Goal: Task Accomplishment & Management: Use online tool/utility

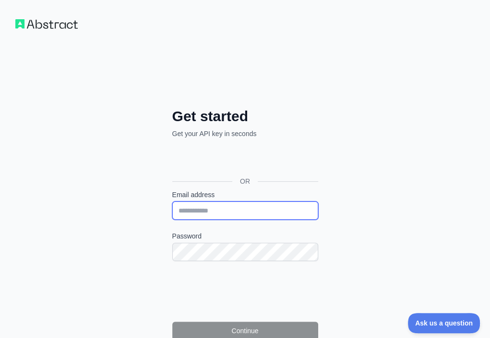
click at [172, 201] on input "Email address" at bounding box center [245, 210] width 146 height 18
paste input "**********"
type input "**********"
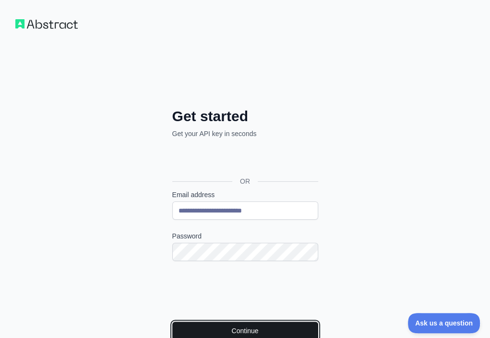
click at [184, 321] on button "Continue" at bounding box center [245, 330] width 146 height 18
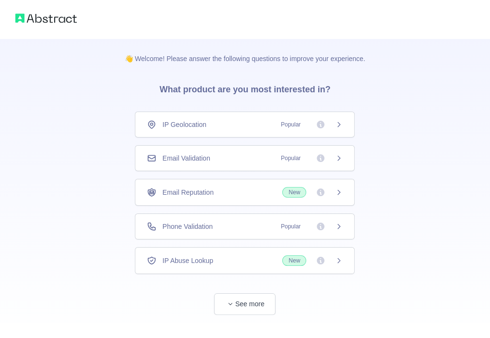
click at [240, 152] on div "Email Validation Popular" at bounding box center [245, 158] width 220 height 26
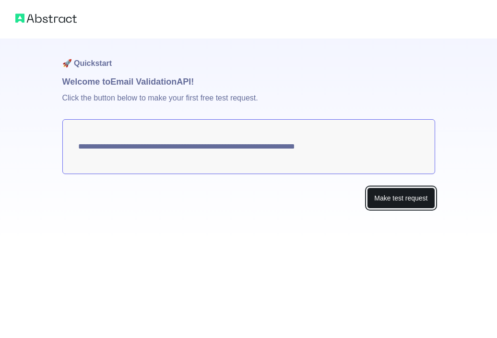
click at [430, 198] on button "Make test request" at bounding box center [401, 198] width 68 height 22
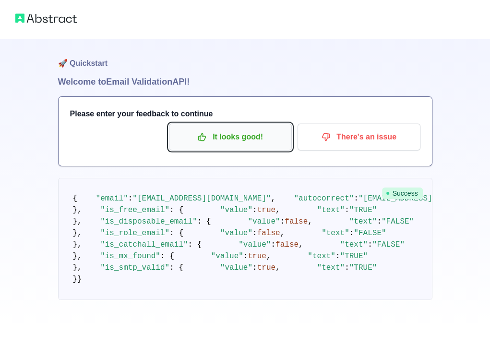
click at [253, 142] on p "It looks good!" at bounding box center [230, 137] width 109 height 16
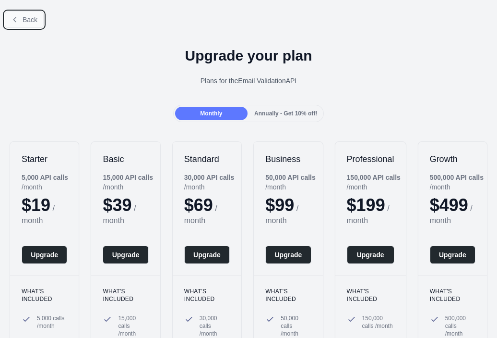
click at [35, 19] on span "Back" at bounding box center [30, 20] width 15 height 8
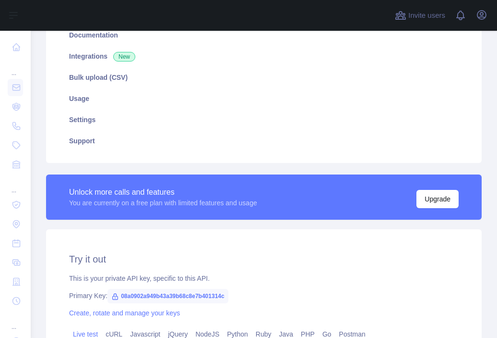
scroll to position [192, 0]
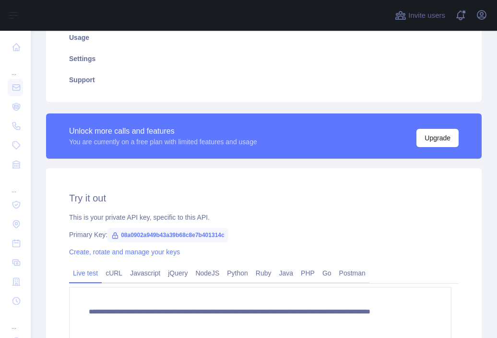
click at [200, 235] on span "08a0902a949b43a39b68c8e7b401314c" at bounding box center [168, 235] width 121 height 14
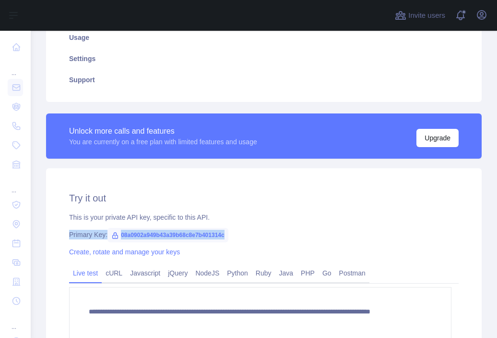
click at [200, 235] on span "08a0902a949b43a39b68c8e7b401314c" at bounding box center [168, 235] width 121 height 14
click at [245, 217] on div "This is your private API key, specific to this API." at bounding box center [264, 217] width 390 height 10
click at [208, 233] on span "08a0902a949b43a39b68c8e7b401314c" at bounding box center [168, 235] width 121 height 14
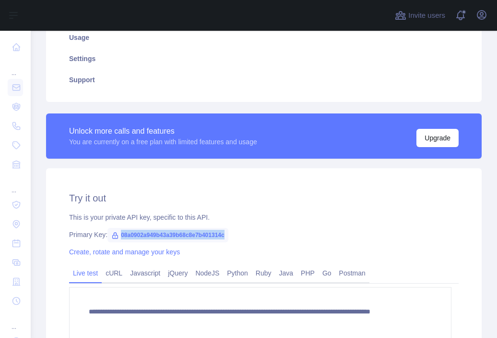
click at [208, 233] on span "08a0902a949b43a39b68c8e7b401314c" at bounding box center [168, 235] width 121 height 14
copy span "08a0902a949b43a39b68c8e7b401314c"
